Goal: Task Accomplishment & Management: Manage account settings

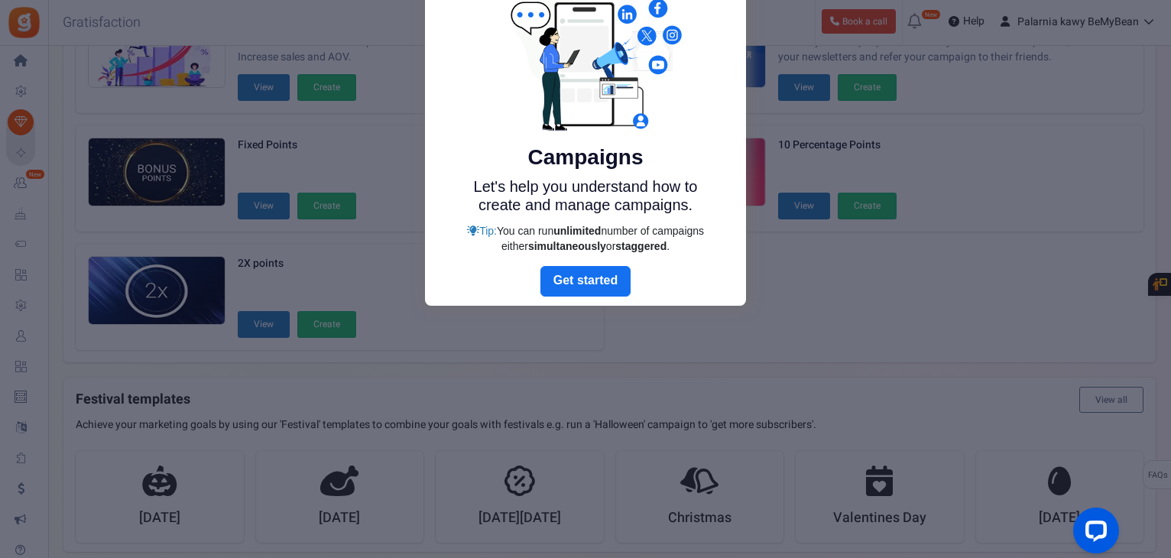
scroll to position [102, 0]
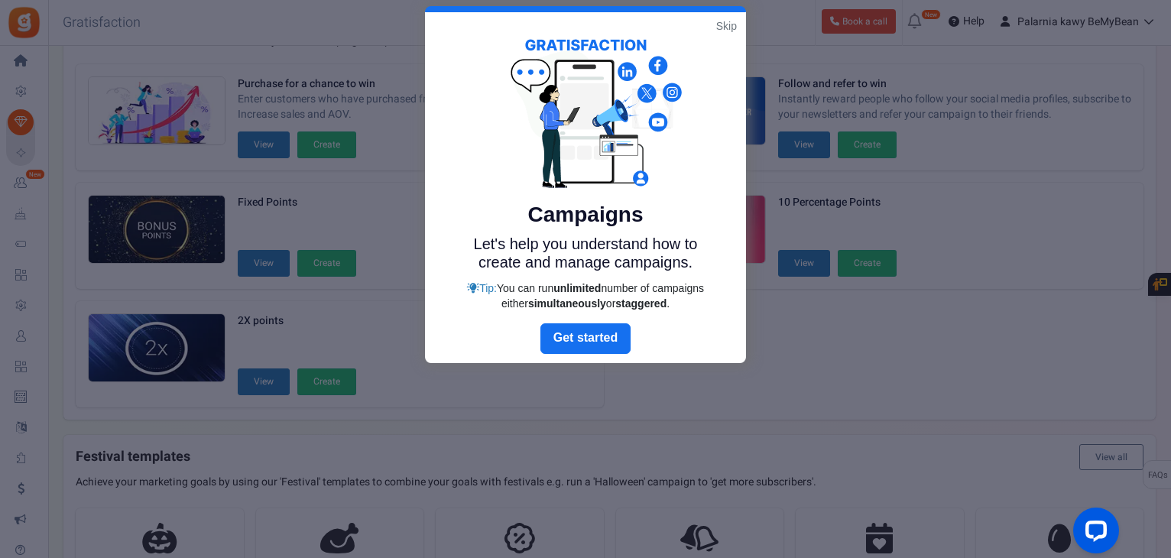
click at [734, 25] on link "Skip" at bounding box center [726, 25] width 21 height 15
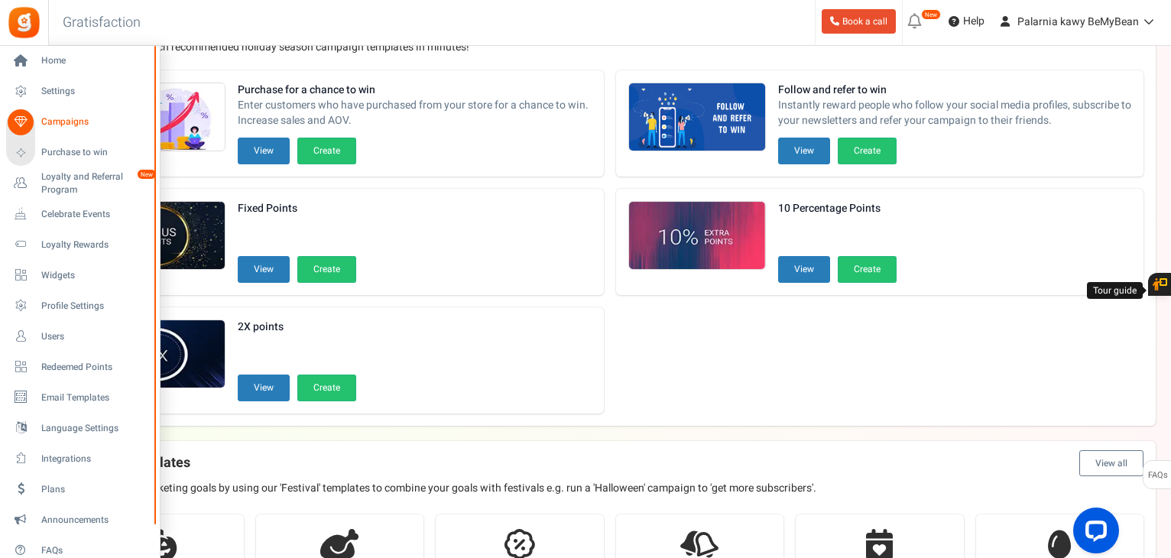
scroll to position [0, 0]
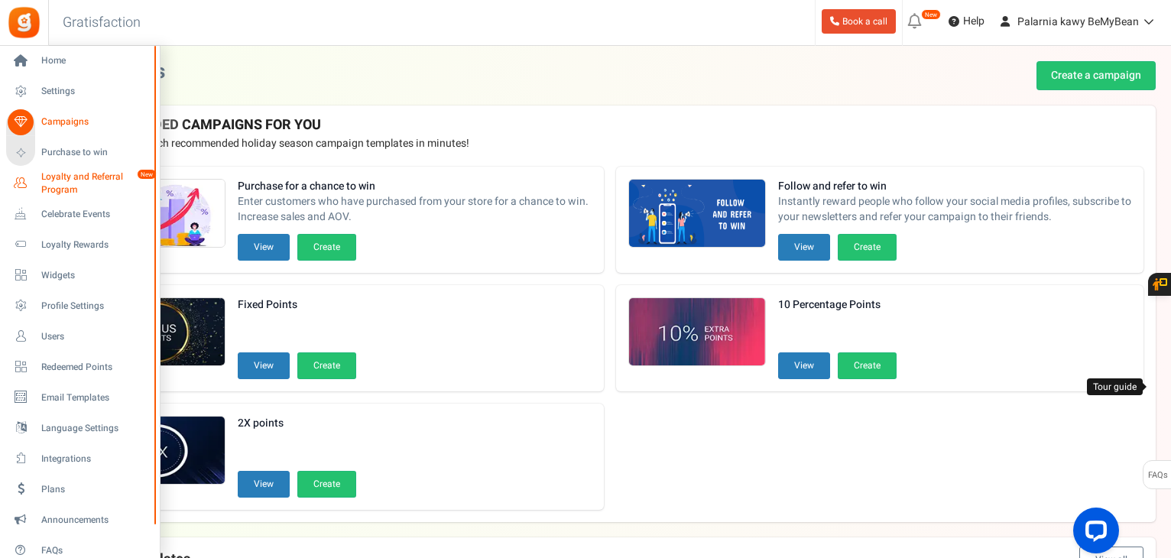
click at [69, 179] on span "Loyalty and Referral Program" at bounding box center [97, 183] width 112 height 26
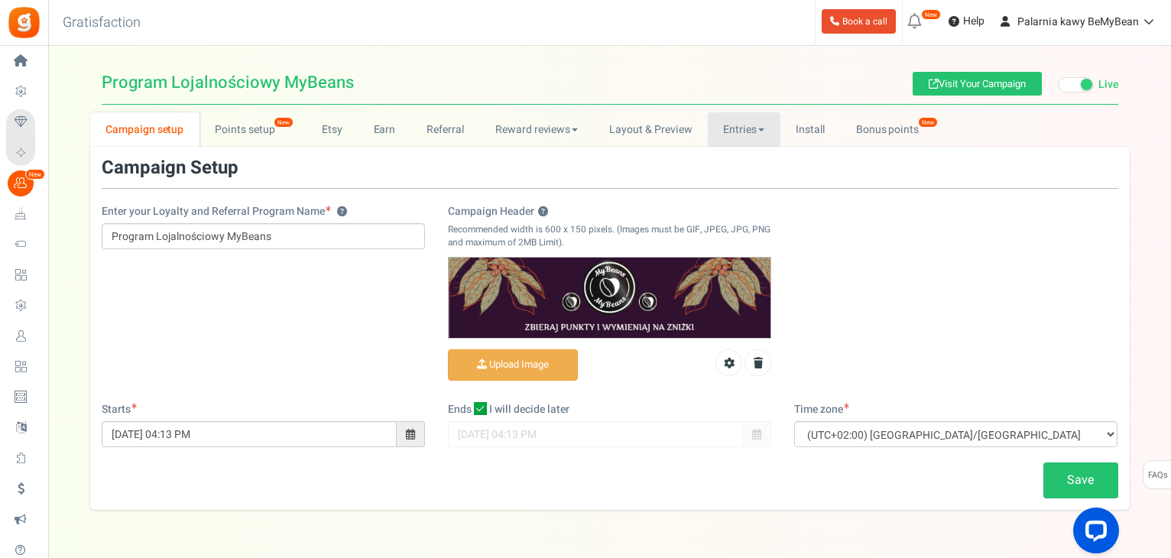
click at [748, 131] on link "Entries" at bounding box center [744, 129] width 73 height 34
click at [731, 167] on link "Entries" at bounding box center [769, 163] width 122 height 22
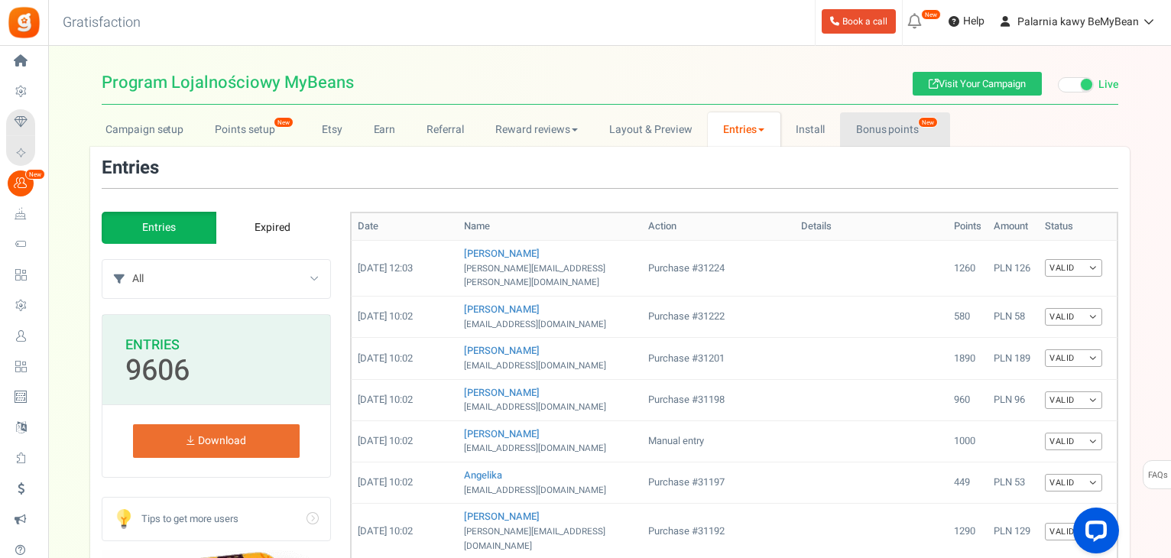
click at [858, 128] on link "Bonus points New" at bounding box center [894, 129] width 109 height 34
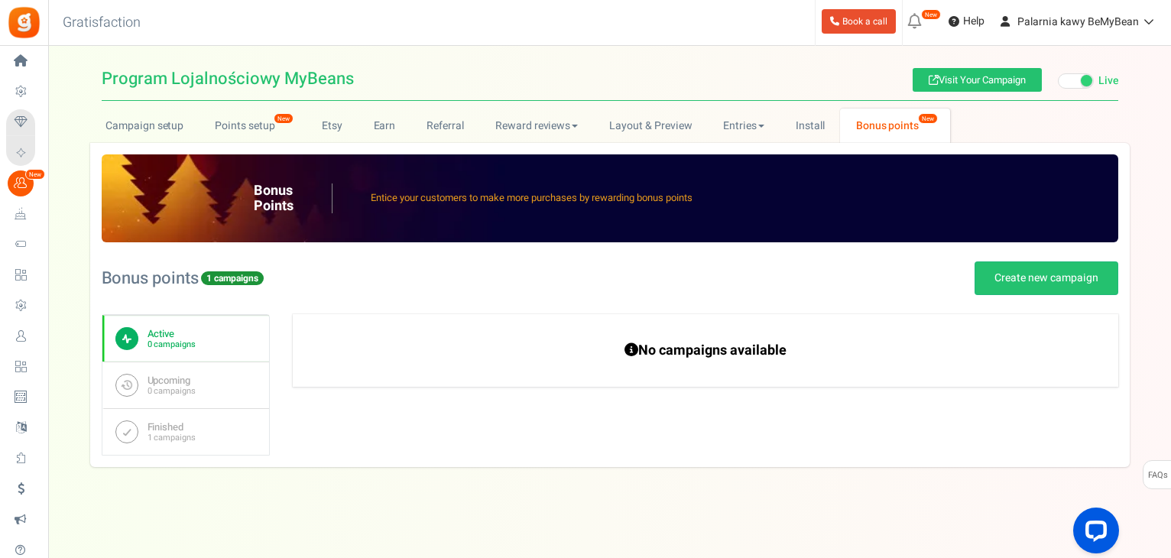
scroll to position [5, 0]
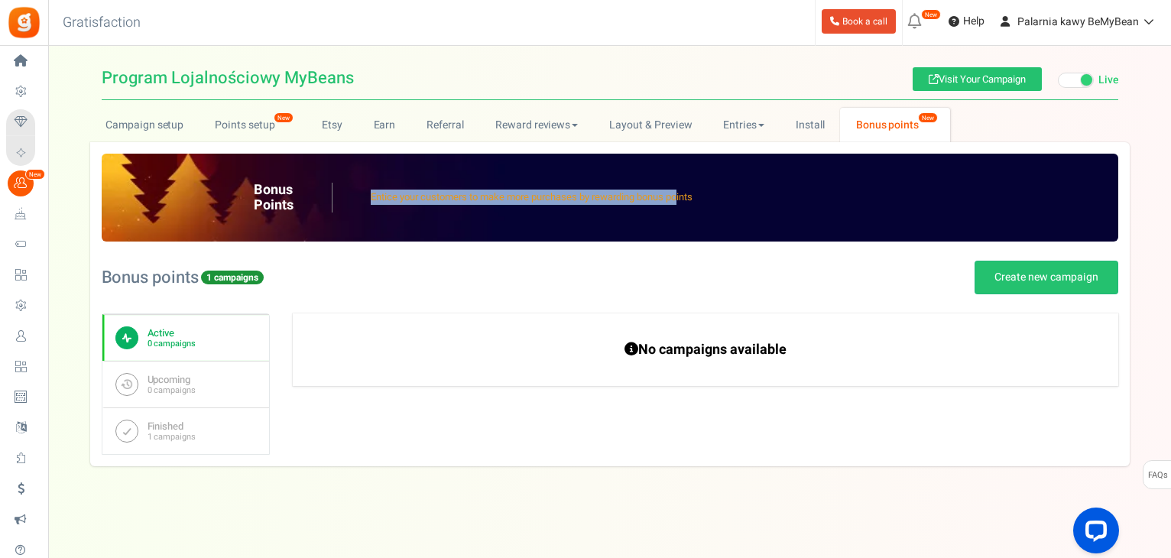
drag, startPoint x: 364, startPoint y: 191, endPoint x: 685, endPoint y: 196, distance: 321.0
click at [685, 196] on div "Bonus Points Entice your customers to make more purchases by rewarding bonus po…" at bounding box center [610, 198] width 1017 height 88
click at [685, 196] on p "Entice your customers to make more purchases by rewarding bonus points" at bounding box center [532, 197] width 322 height 15
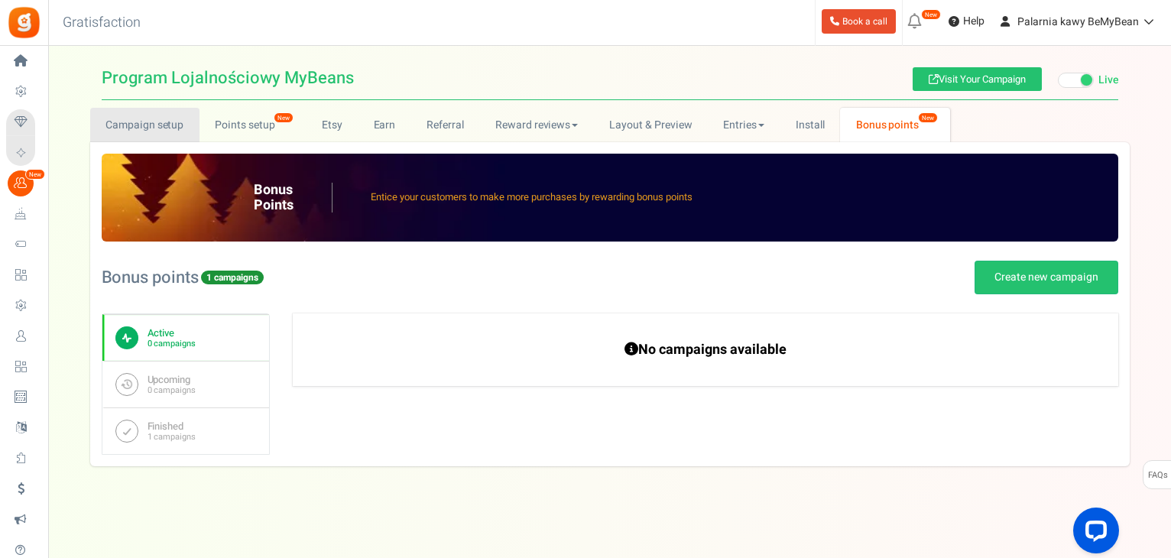
click at [136, 122] on link "Campaign setup" at bounding box center [144, 125] width 109 height 34
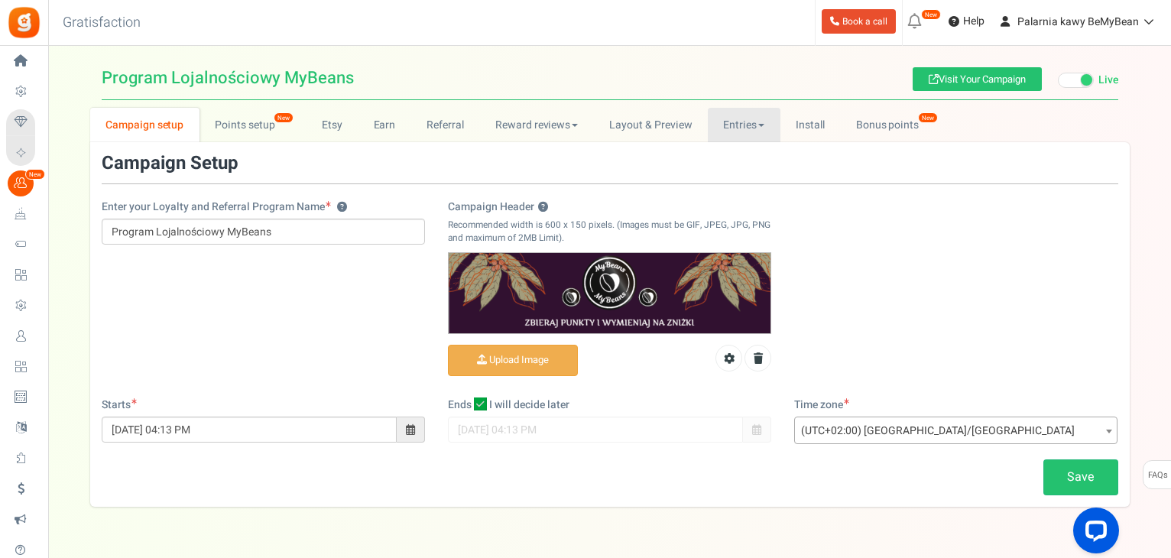
click at [766, 122] on link "Entries" at bounding box center [744, 125] width 73 height 34
click at [743, 157] on link "Entries" at bounding box center [769, 159] width 122 height 22
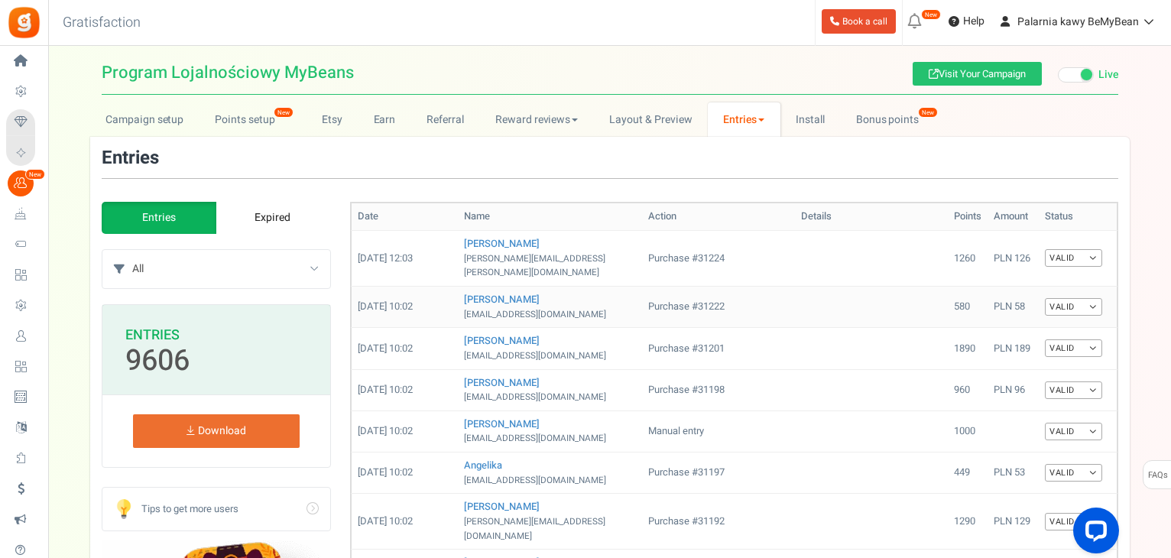
scroll to position [0, 0]
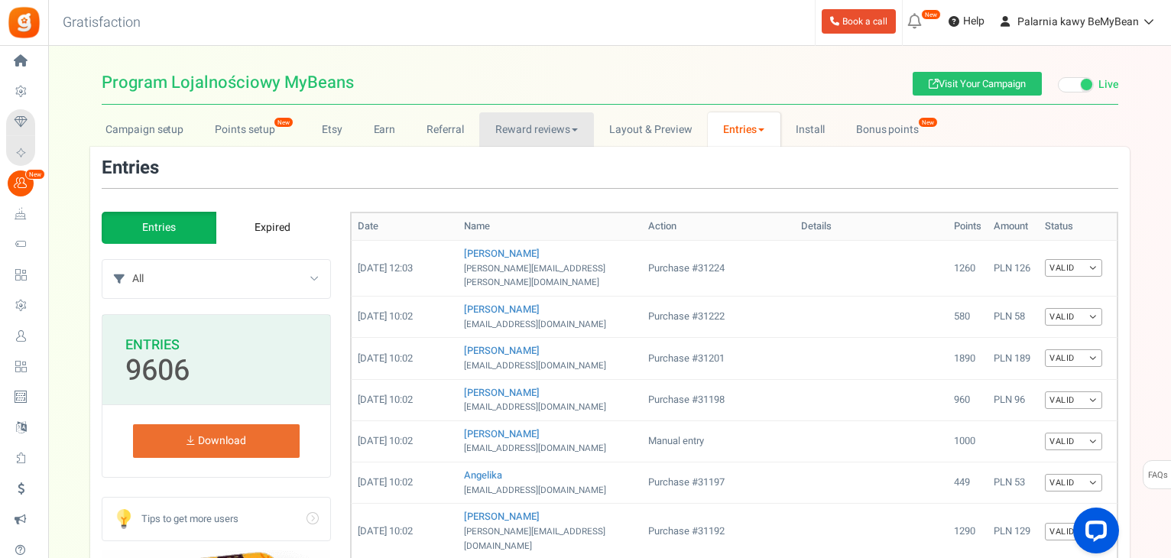
click at [524, 130] on link "Reward reviews" at bounding box center [536, 129] width 114 height 34
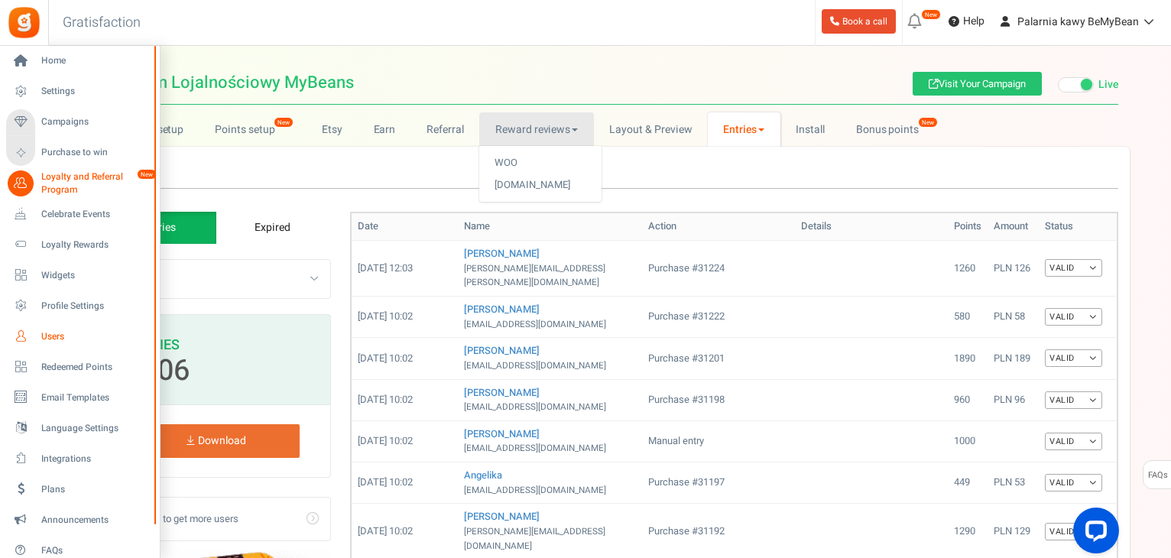
click at [52, 332] on span "Users" at bounding box center [94, 336] width 107 height 13
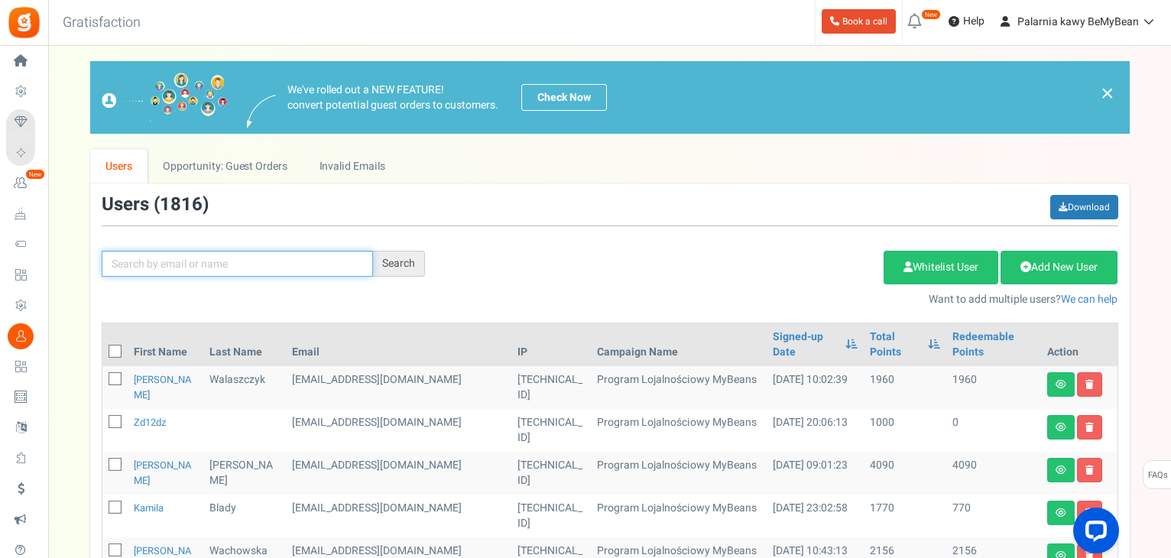
click at [214, 262] on input "text" at bounding box center [237, 264] width 271 height 26
paste input "31114"
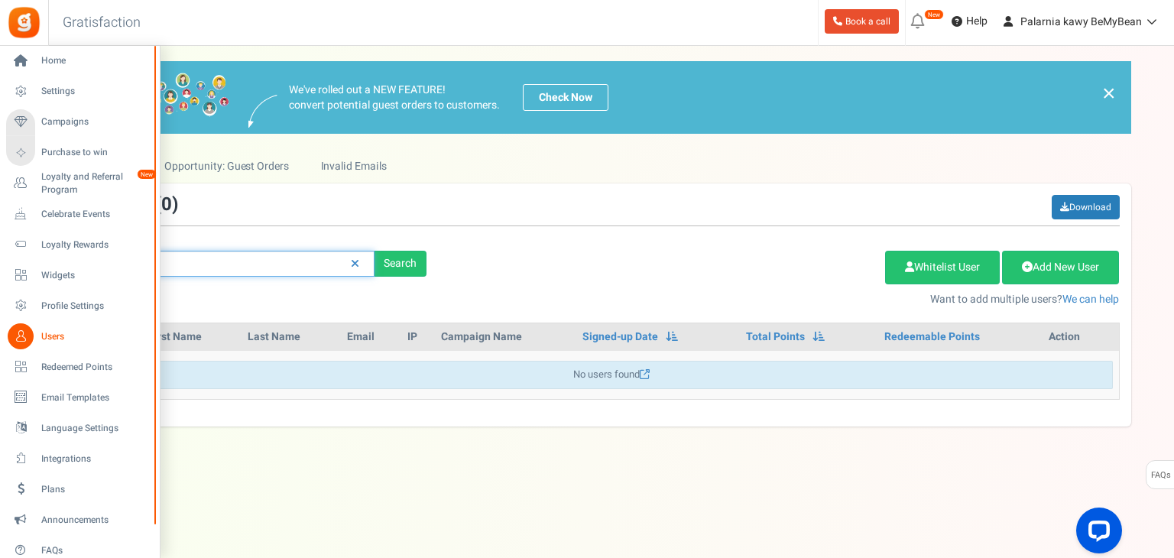
drag, startPoint x: 66, startPoint y: 268, endPoint x: 0, endPoint y: 268, distance: 66.5
click at [0, 268] on div "Home Settings Campaigns Purchase to win Loyalty and Referral Program New Celebr…" at bounding box center [587, 287] width 1174 height 482
paste input "[PERSON_NAME]"
type input "[PERSON_NAME]"
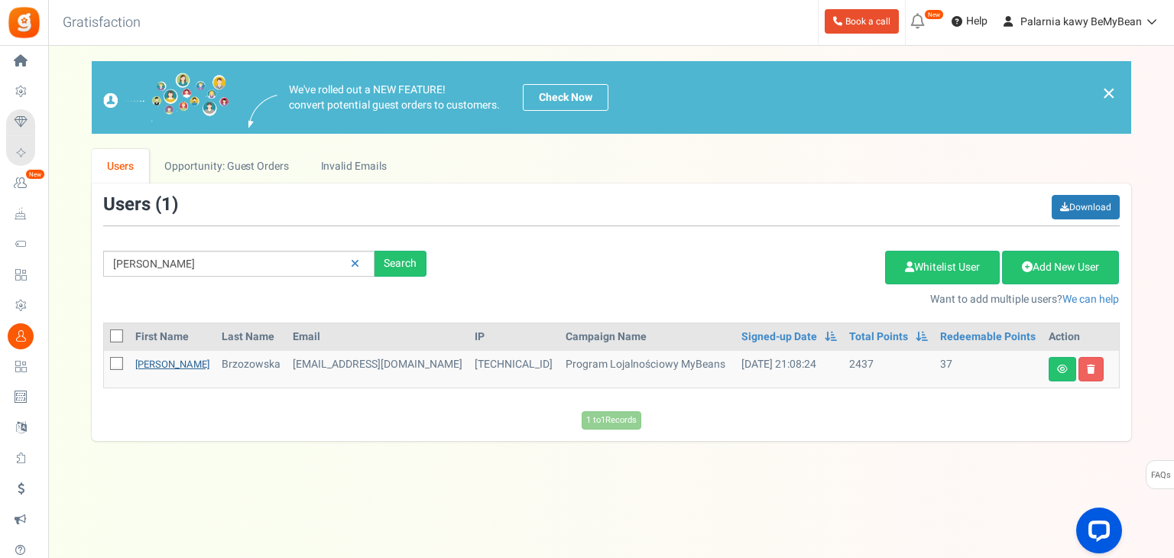
click at [165, 365] on link "[PERSON_NAME]" at bounding box center [172, 364] width 74 height 15
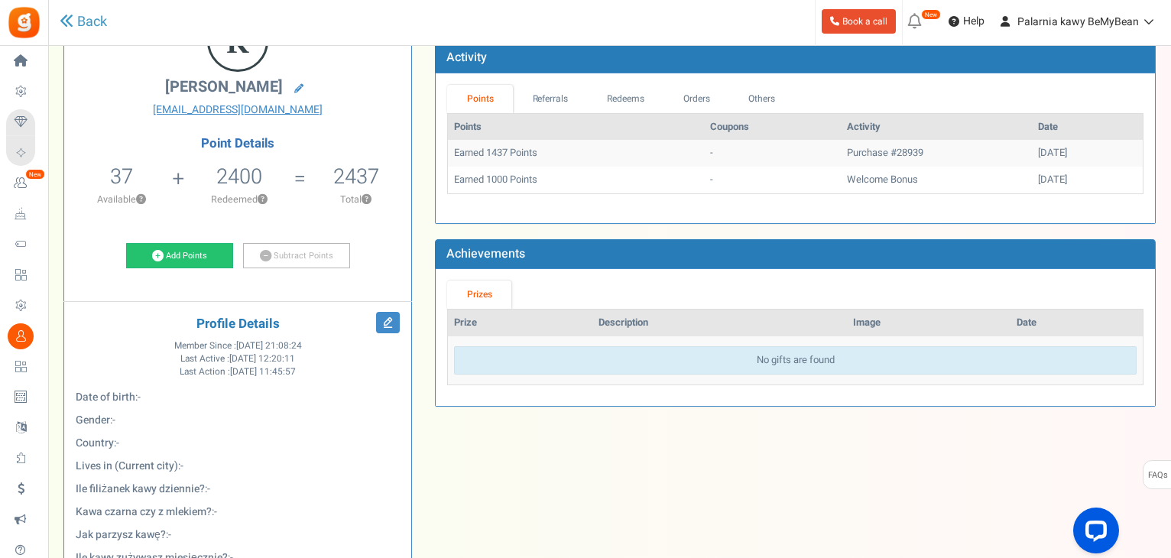
scroll to position [76, 0]
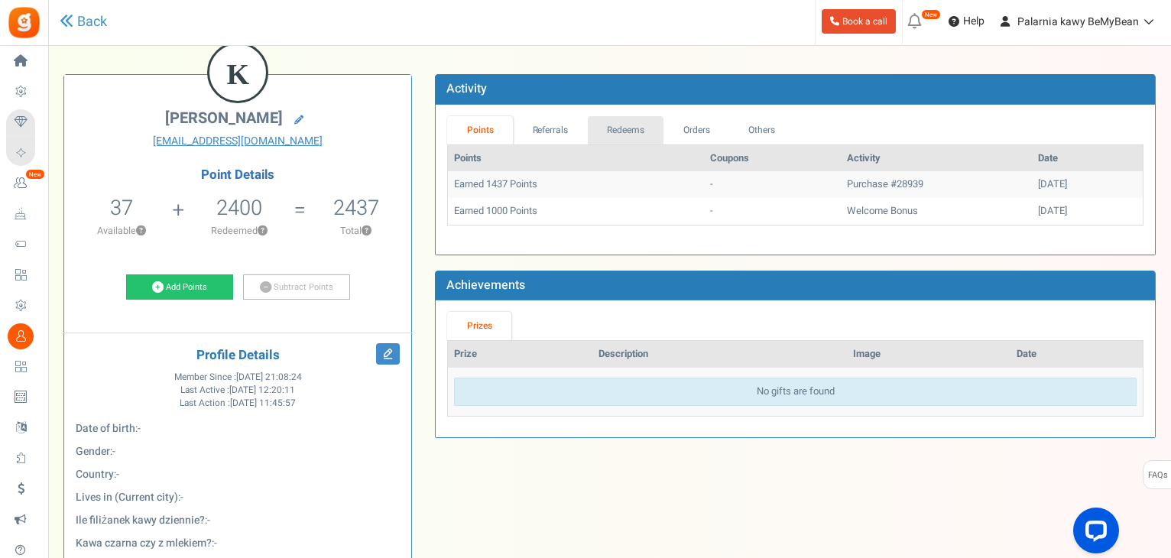
click at [608, 134] on link "Redeems" at bounding box center [626, 130] width 76 height 28
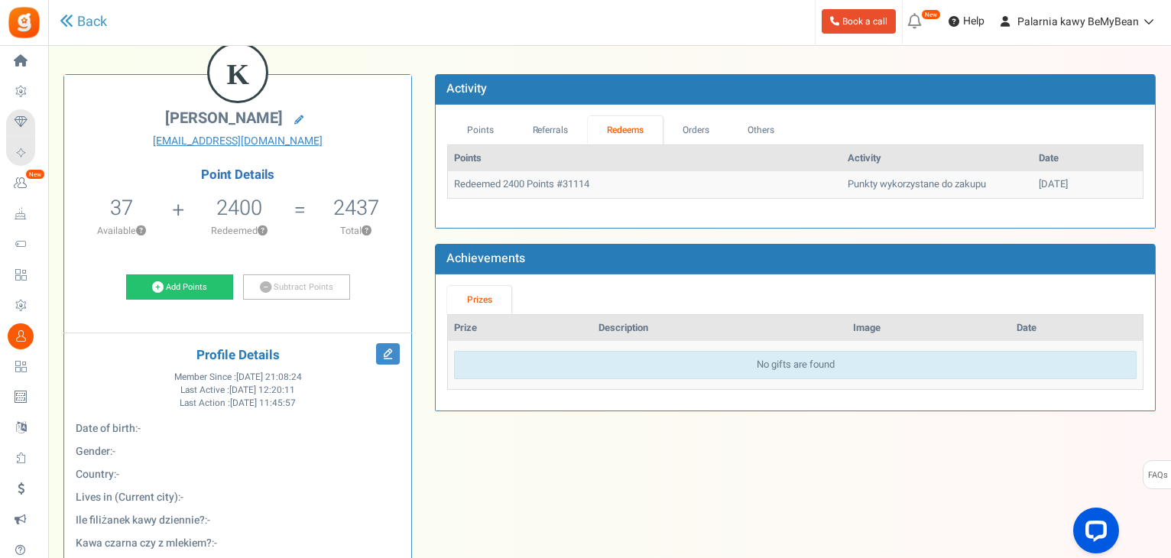
drag, startPoint x: 471, startPoint y: 186, endPoint x: 1045, endPoint y: 182, distance: 574.0
click at [1045, 182] on tr "Redeemed 2400 Points #31114 Punkty wykorzystane do zakupu [DATE]" at bounding box center [795, 184] width 695 height 27
click at [1045, 182] on td "[DATE]" at bounding box center [1088, 184] width 110 height 27
click at [708, 135] on link "Orders" at bounding box center [696, 130] width 66 height 28
click at [468, 179] on td "28939" at bounding box center [511, 184] width 127 height 27
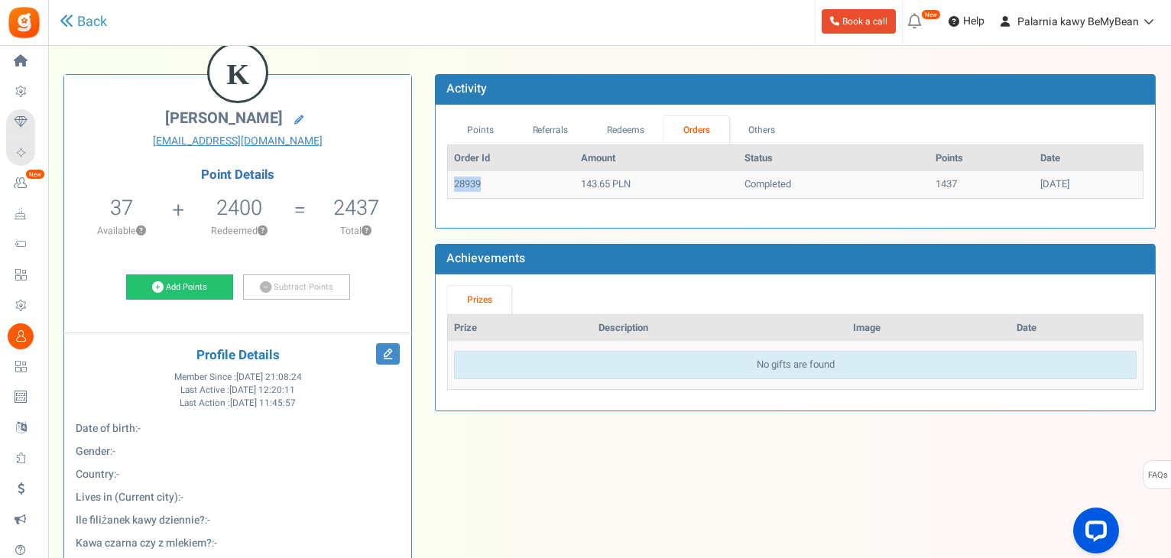
click at [468, 179] on td "28939" at bounding box center [511, 184] width 127 height 27
copy td "28939"
drag, startPoint x: 550, startPoint y: 125, endPoint x: 618, endPoint y: 128, distance: 67.4
click at [550, 125] on link "Referrals" at bounding box center [550, 130] width 75 height 28
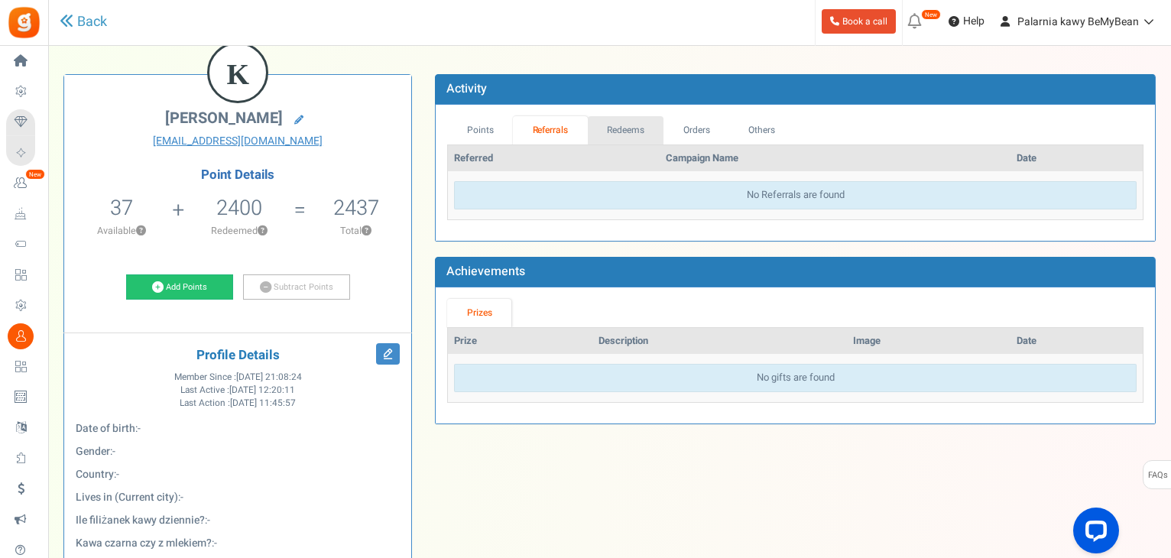
click at [634, 129] on link "Redeems" at bounding box center [626, 130] width 76 height 28
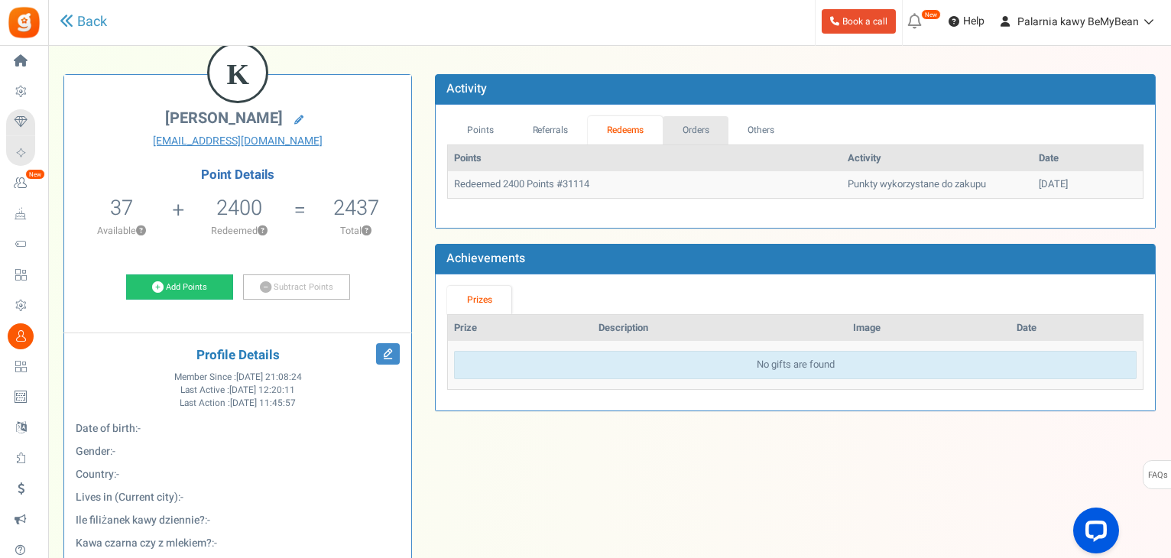
click at [707, 129] on link "Orders" at bounding box center [696, 130] width 66 height 28
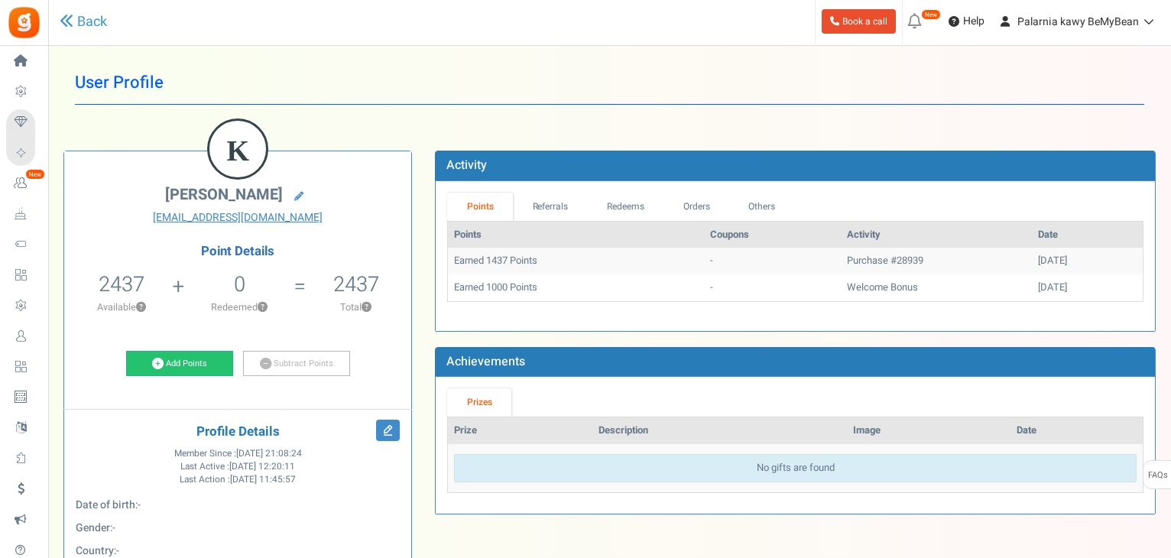
scroll to position [67, 0]
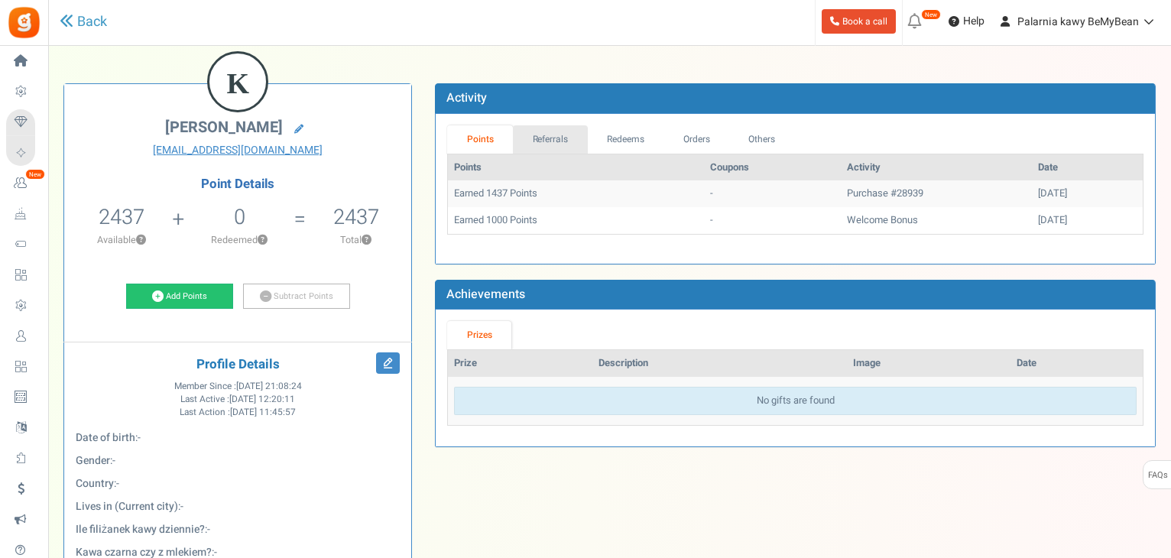
click at [524, 138] on link "Referrals" at bounding box center [550, 139] width 75 height 28
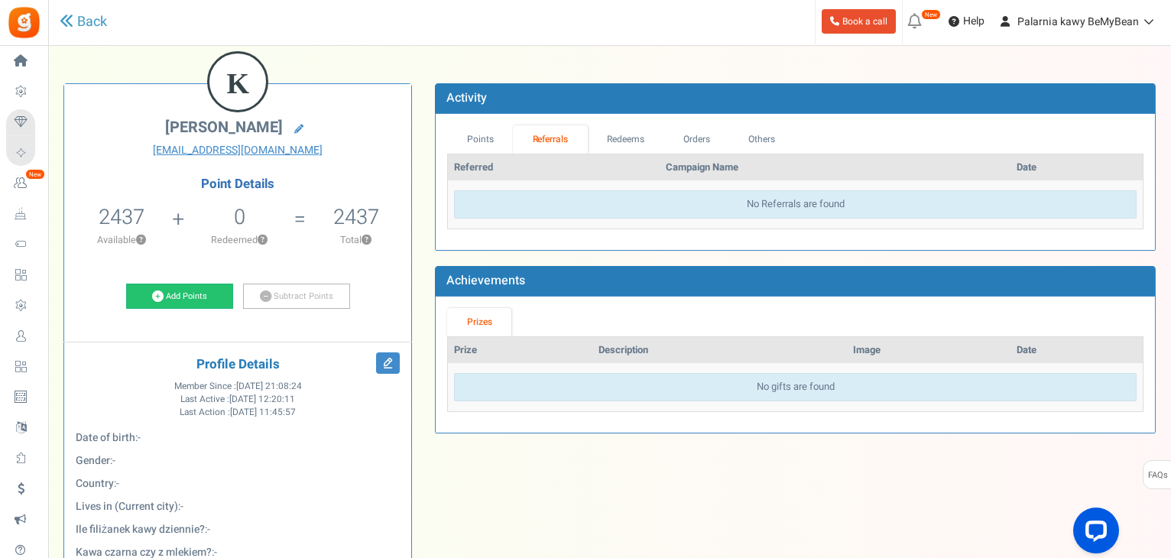
scroll to position [0, 0]
click at [476, 140] on link "Points" at bounding box center [480, 139] width 66 height 28
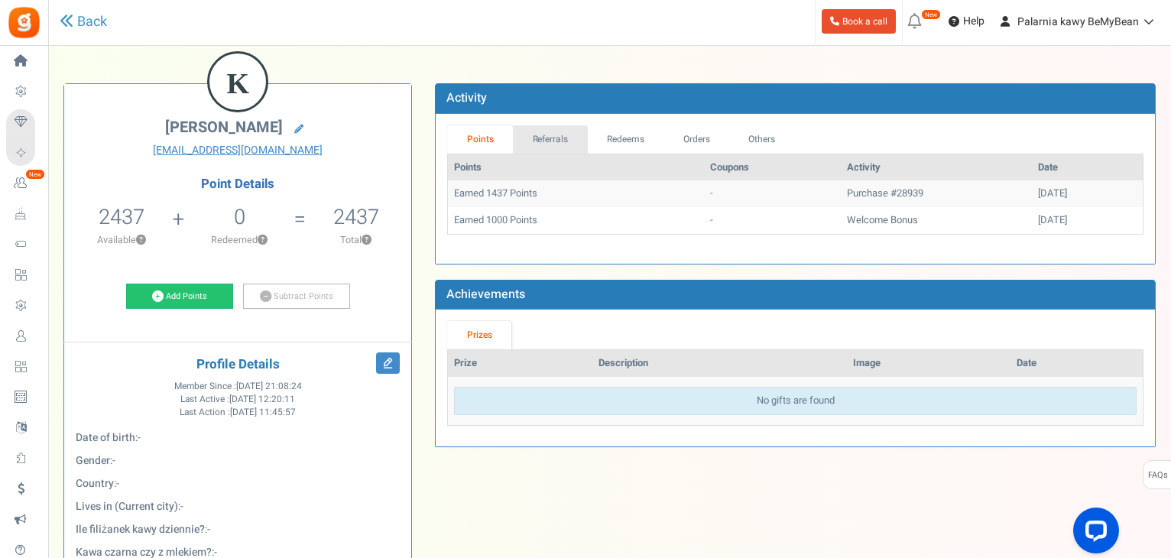
click at [554, 135] on link "Referrals" at bounding box center [550, 139] width 75 height 28
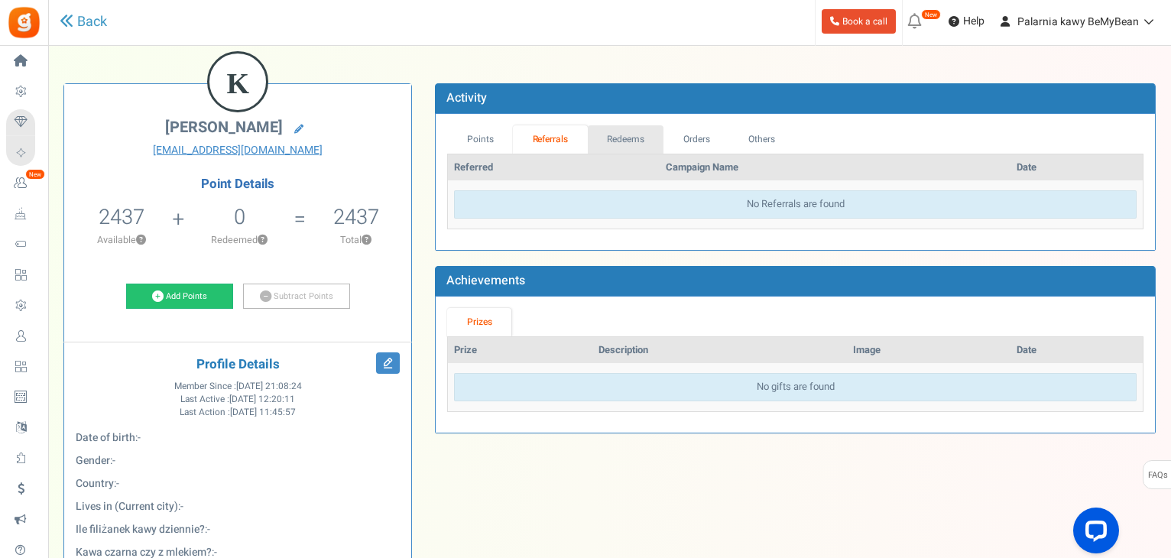
click at [632, 138] on link "Redeems" at bounding box center [626, 139] width 76 height 28
click at [692, 138] on link "Orders" at bounding box center [696, 139] width 66 height 28
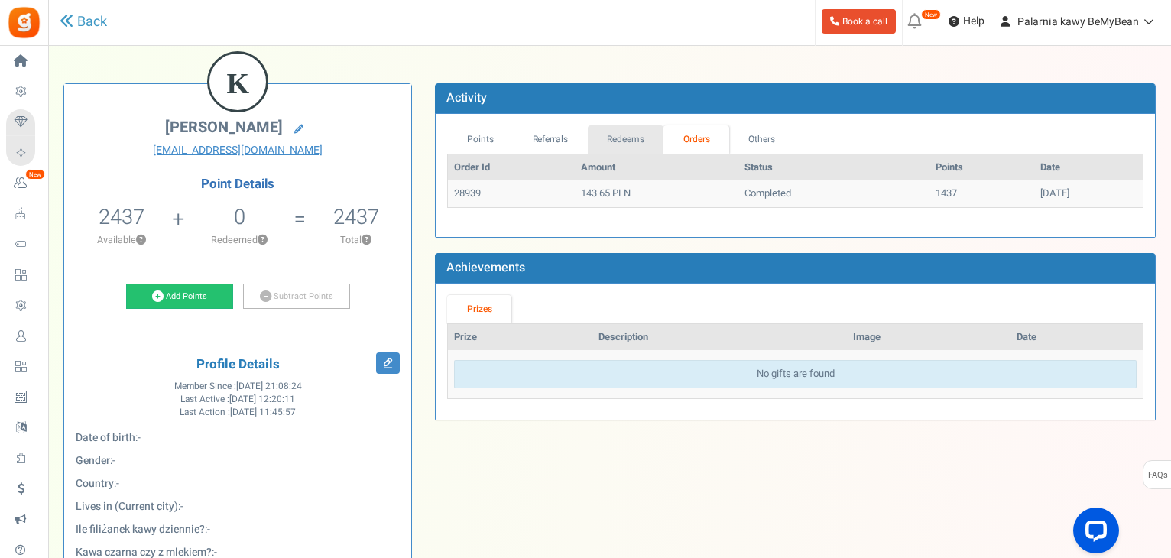
click at [619, 144] on link "Redeems" at bounding box center [626, 139] width 76 height 28
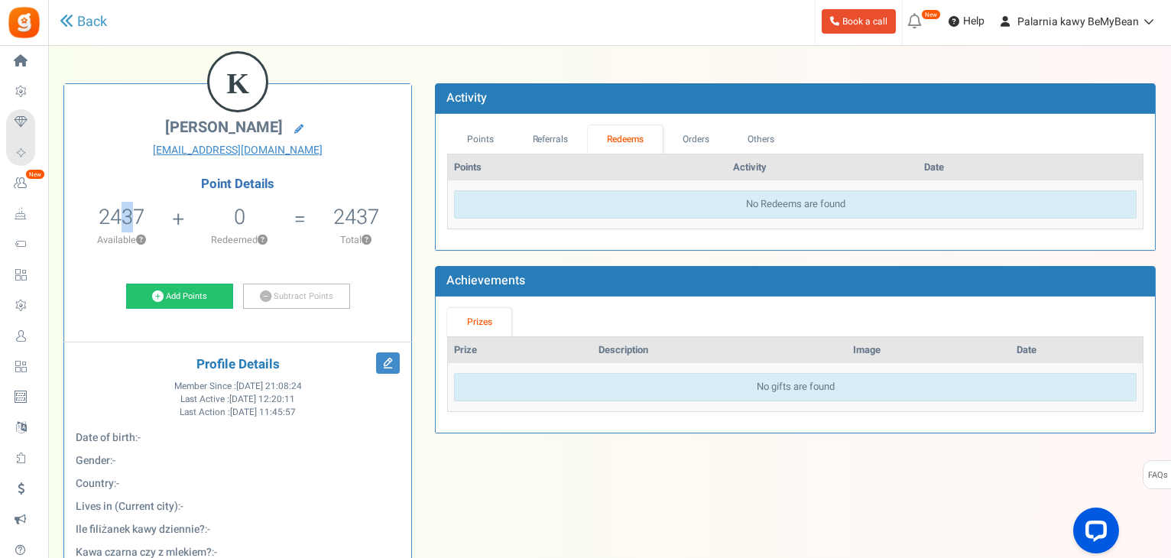
click at [125, 212] on span "2437" at bounding box center [122, 217] width 46 height 31
click at [516, 88] on div "Activity" at bounding box center [795, 98] width 720 height 31
click at [194, 293] on link "Add Points" at bounding box center [179, 297] width 107 height 26
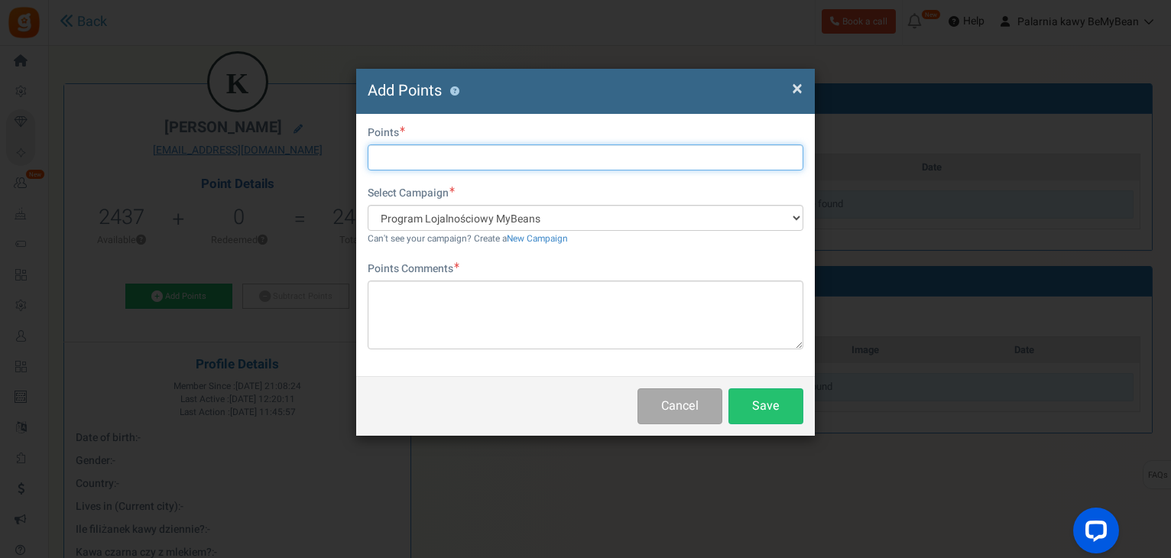
click at [429, 157] on input "text" at bounding box center [586, 157] width 436 height 26
type input "2000"
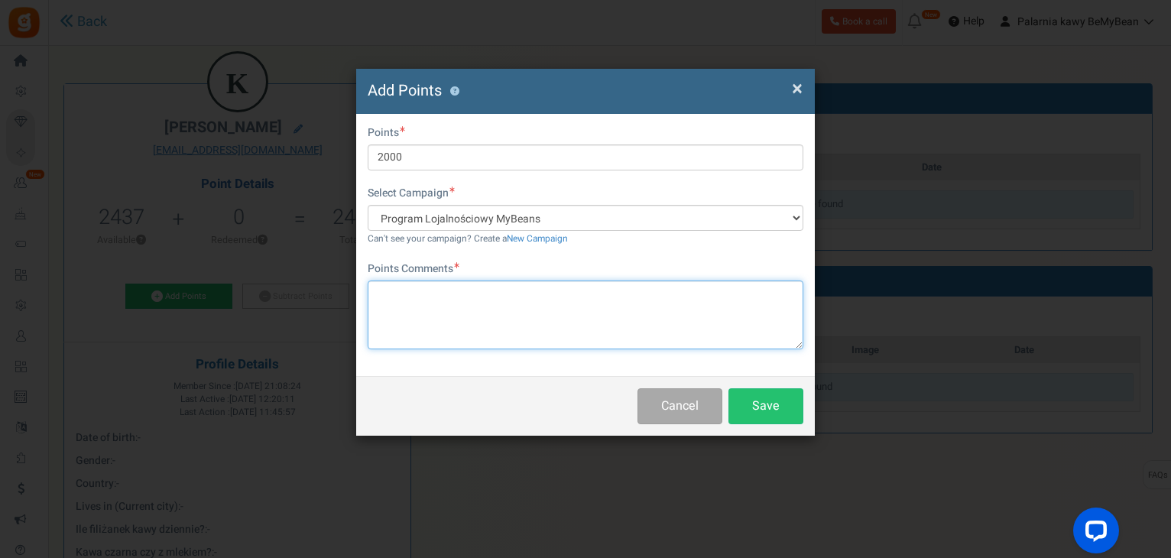
click at [418, 301] on textarea at bounding box center [586, 314] width 436 height 69
type textarea "Rekompensata za brak kawy Kenia Kahunyo espresso"
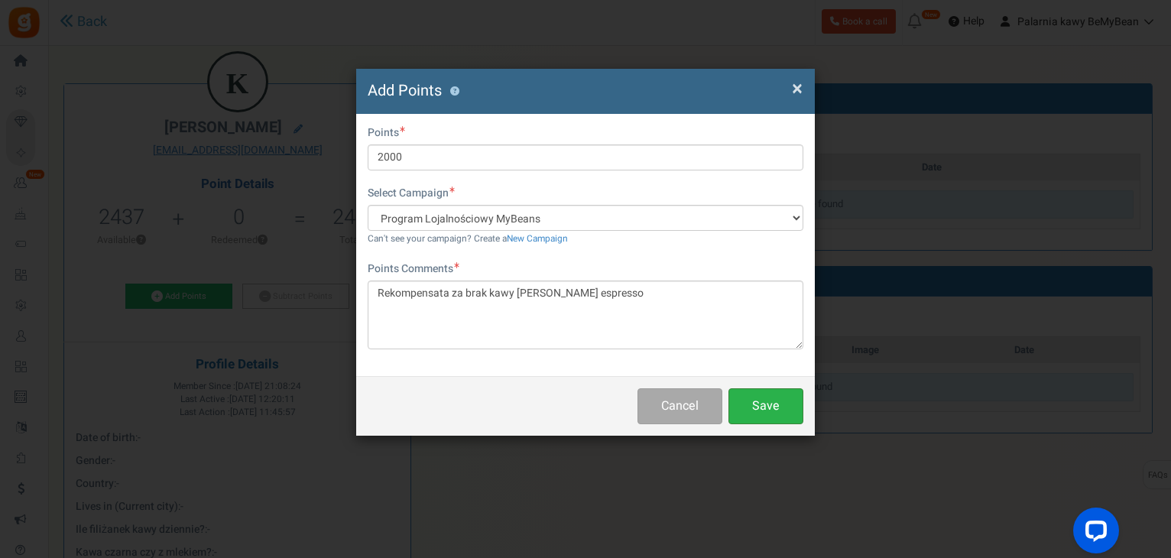
click at [763, 405] on button "Save" at bounding box center [765, 406] width 75 height 36
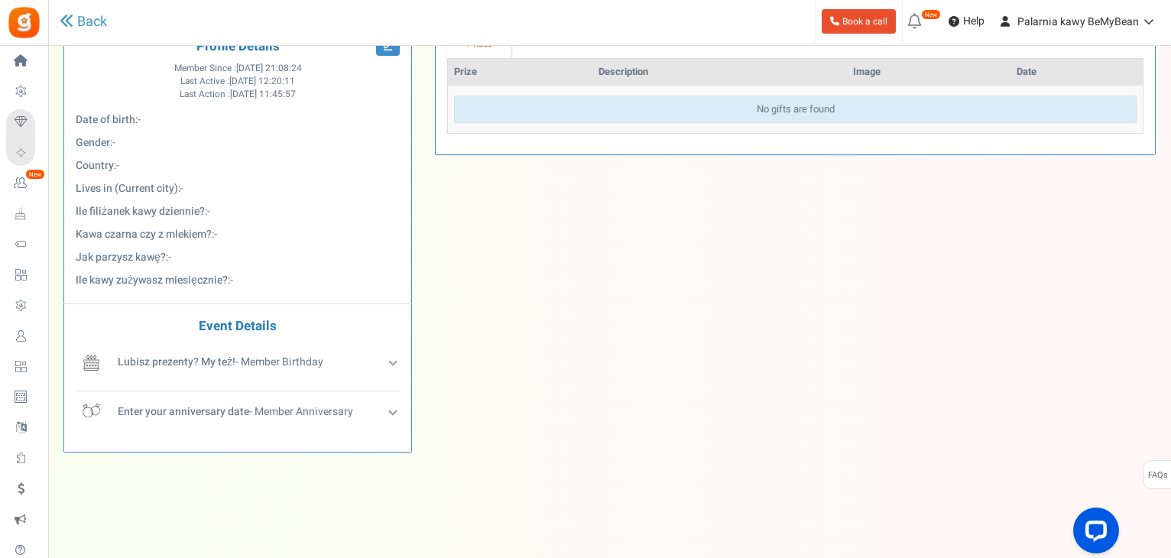
scroll to position [386, 0]
click at [398, 356] on div "Lubisz prezenty? My też! - Member Birthday" at bounding box center [257, 366] width 286 height 28
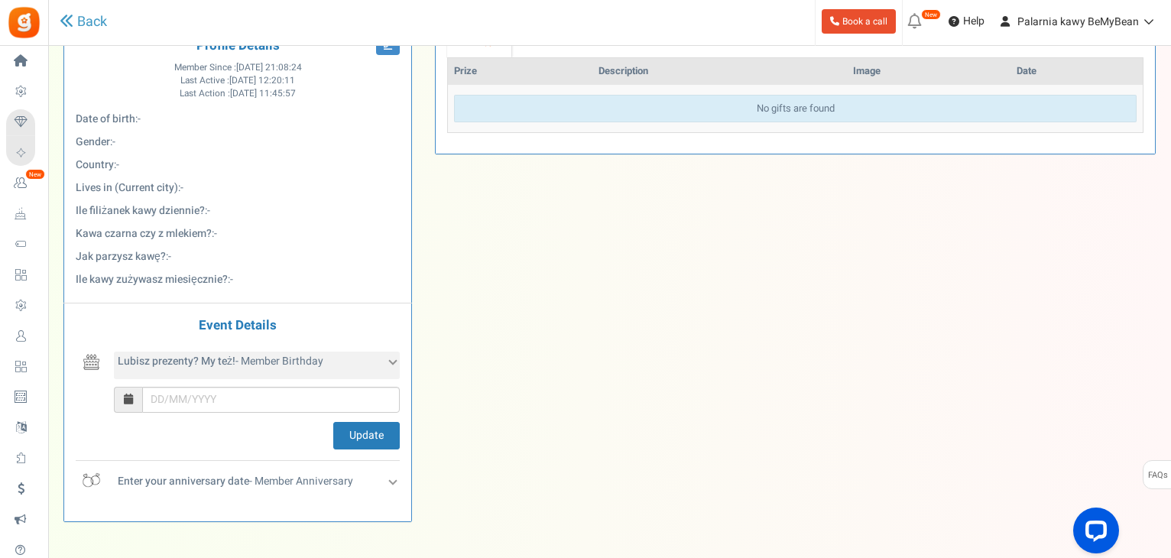
click at [391, 357] on icon at bounding box center [393, 360] width 8 height 8
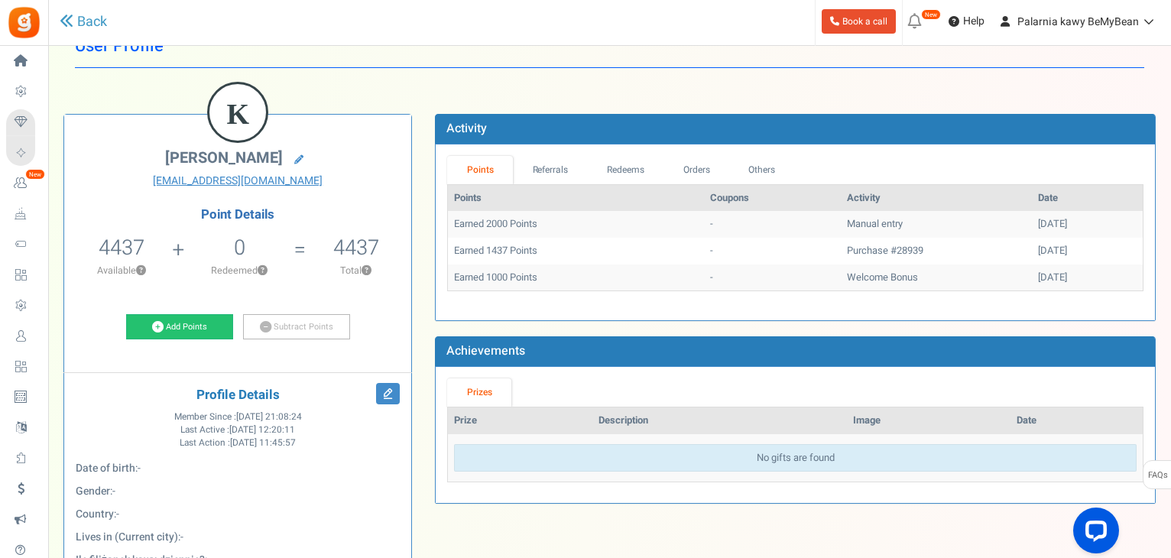
scroll to position [0, 0]
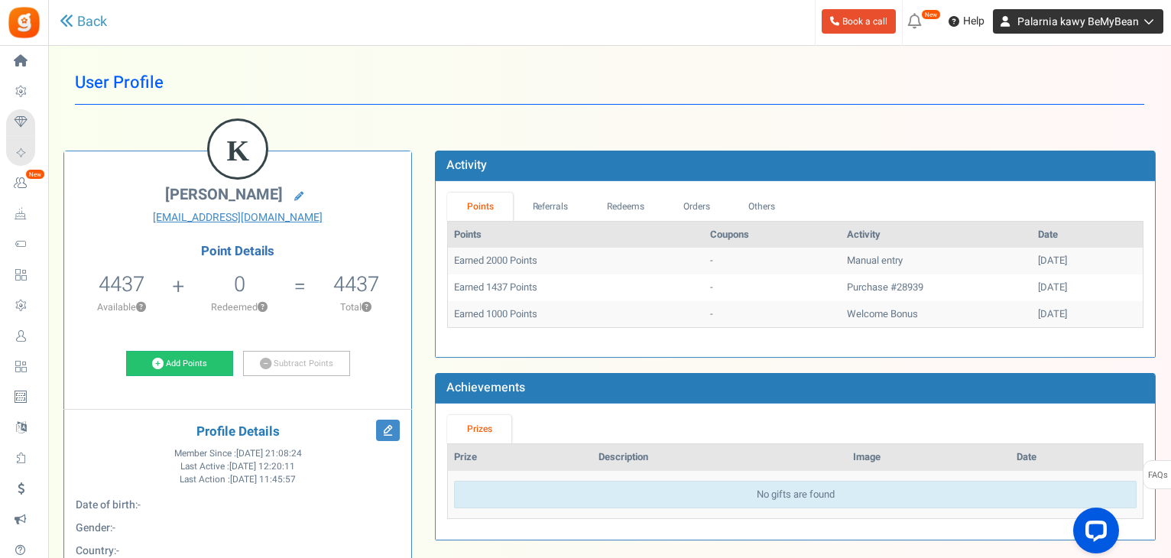
click at [1067, 16] on span "Palarnia kawy BeMyBean" at bounding box center [1078, 22] width 122 height 16
